Goal: Task Accomplishment & Management: Manage account settings

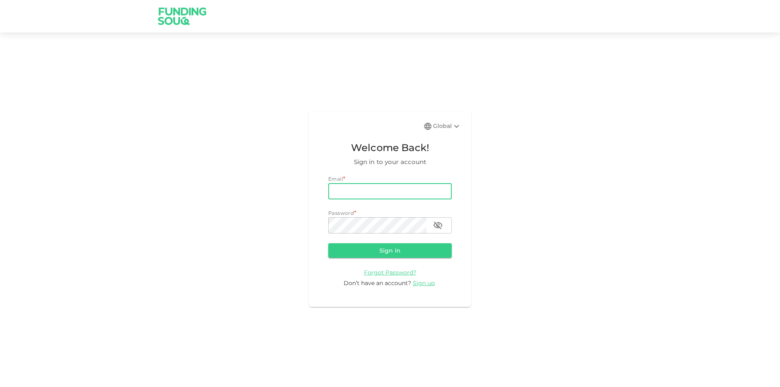
click at [350, 192] on input "email" at bounding box center [389, 191] width 123 height 16
type input "[PERSON_NAME][EMAIL_ADDRESS][PERSON_NAME][DOMAIN_NAME]"
click at [328, 243] on button "Sign in" at bounding box center [389, 250] width 123 height 15
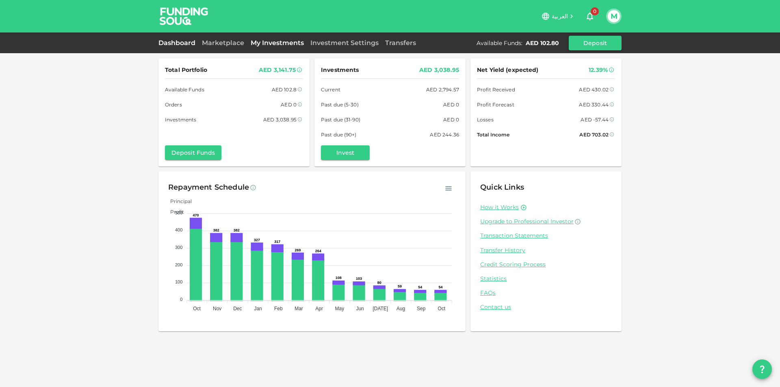
click at [271, 44] on link "My Investments" at bounding box center [277, 43] width 60 height 8
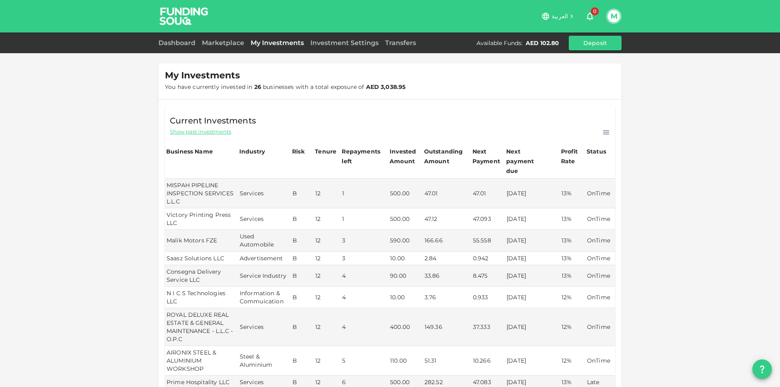
click at [326, 50] on div "Dashboard Marketplace My Investments Investment Settings Transfers Available Fu…" at bounding box center [389, 43] width 463 height 15
click at [347, 41] on link "Investment Settings" at bounding box center [344, 43] width 75 height 8
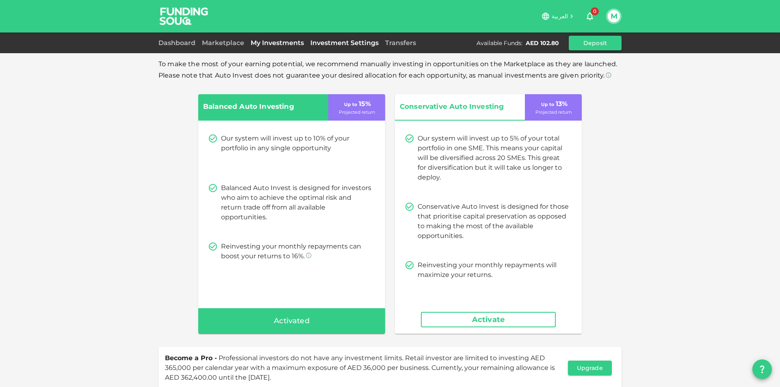
click at [294, 40] on link "My Investments" at bounding box center [277, 43] width 60 height 8
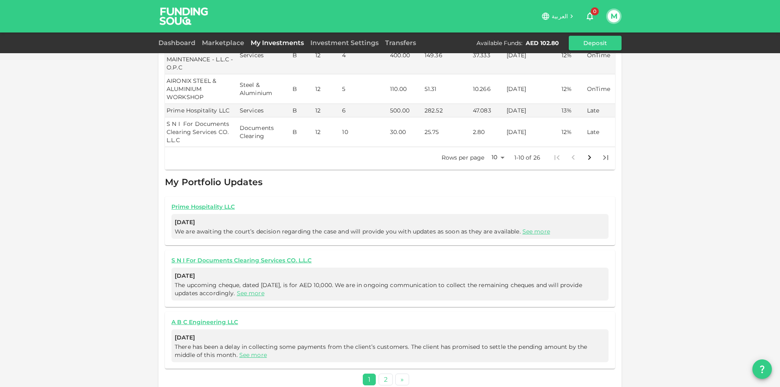
scroll to position [109, 0]
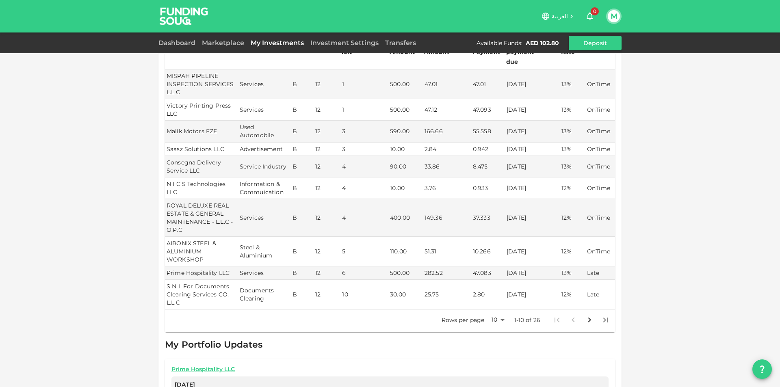
click at [614, 21] on button "M" at bounding box center [613, 16] width 12 height 12
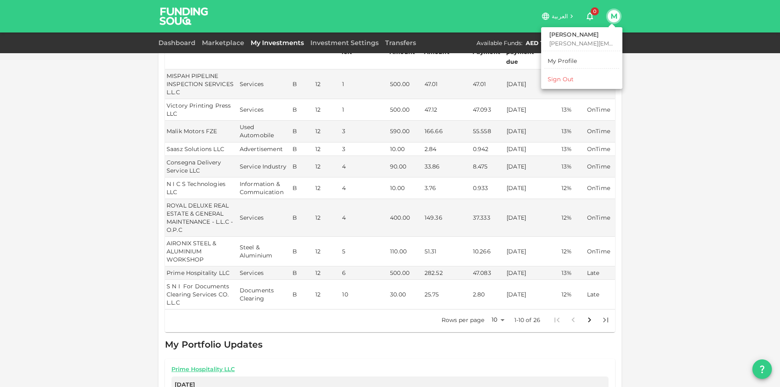
click at [573, 78] on div "Sign Out" at bounding box center [560, 79] width 26 height 8
